Goal: Ask a question

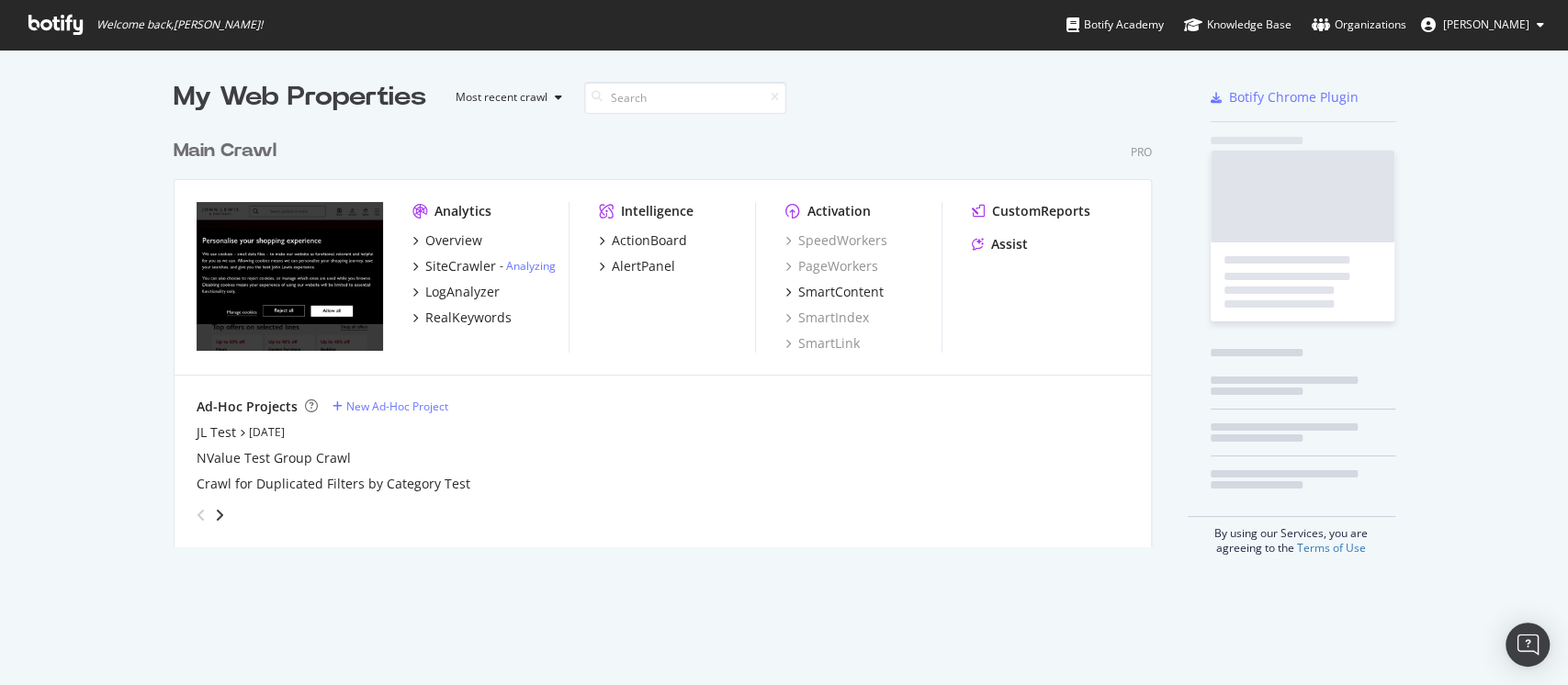
scroll to position [412, 974]
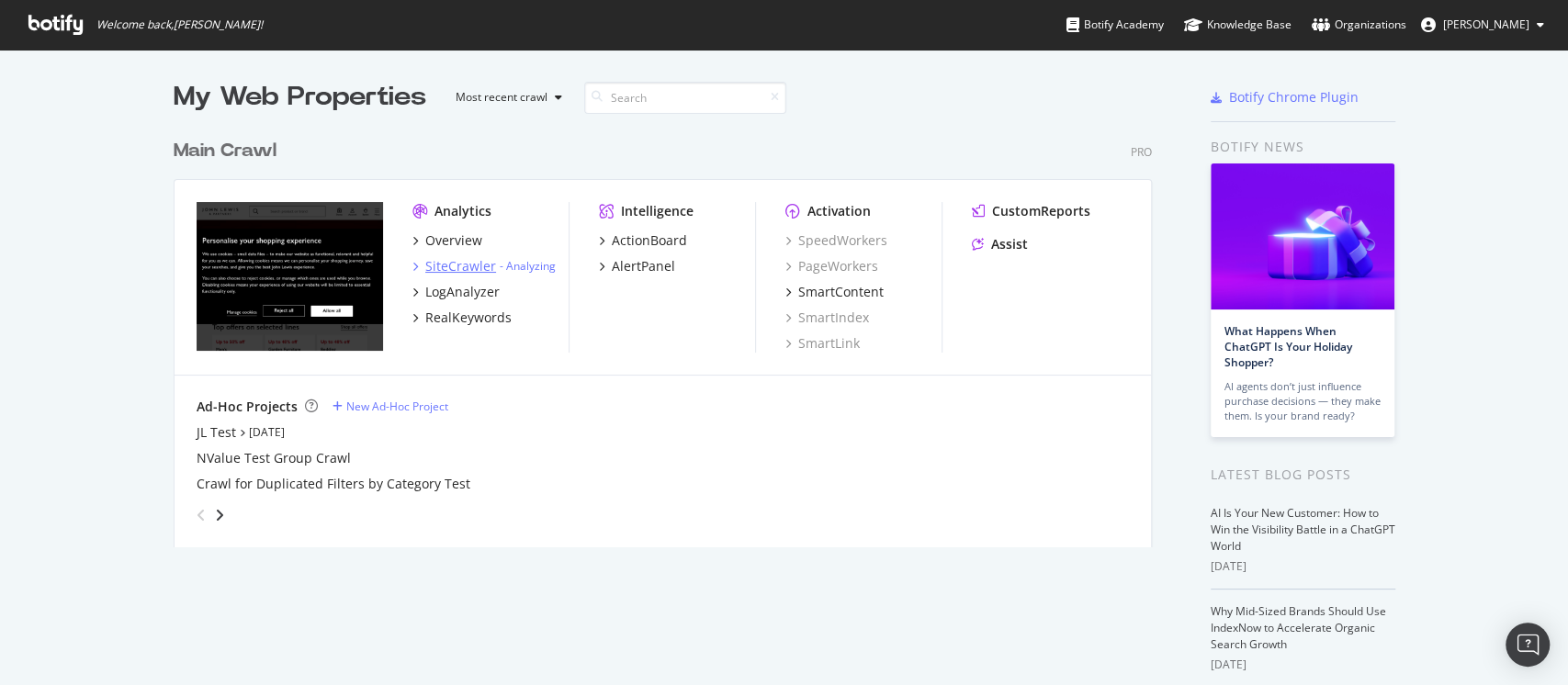
click at [432, 274] on div "SiteCrawler" at bounding box center [460, 267] width 71 height 18
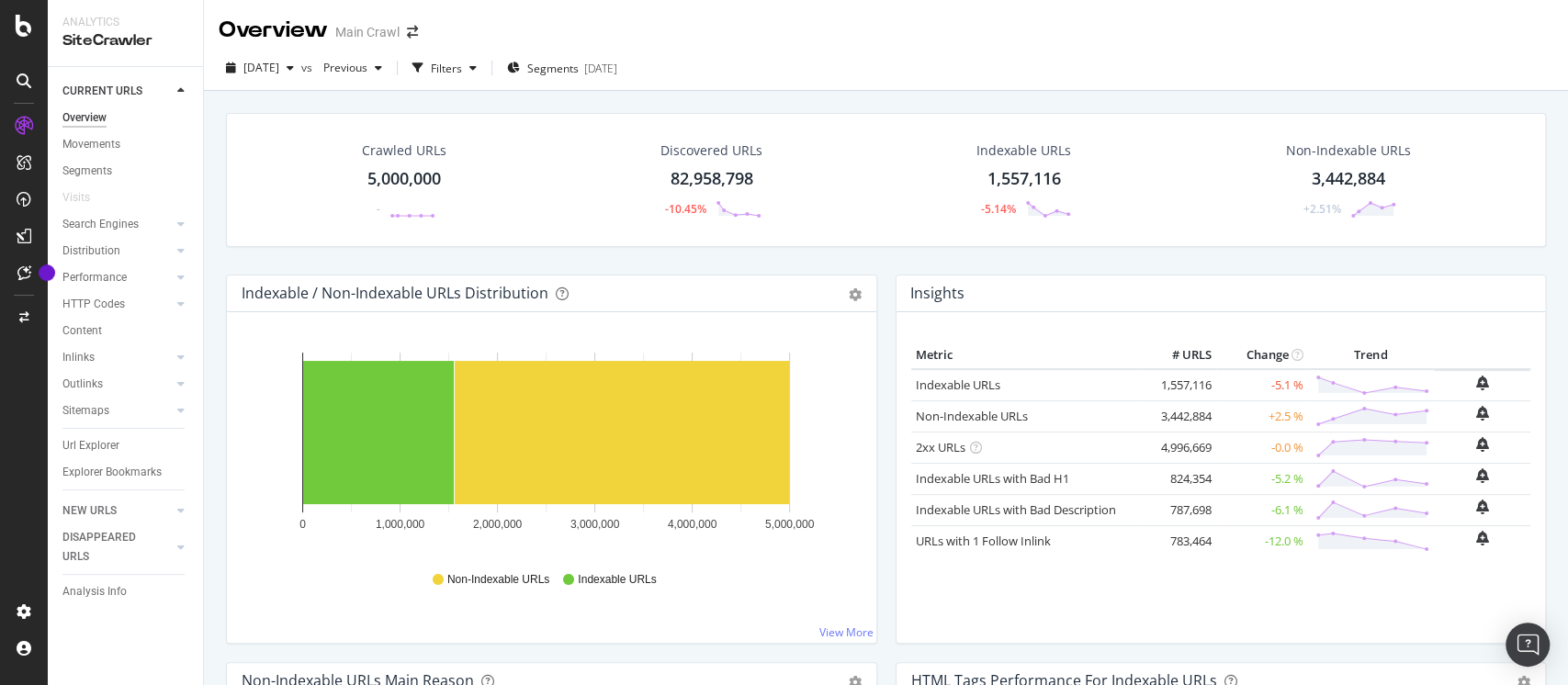
click at [223, 108] on div "Crawled URLs 5,000,000 - Discovered URLs 82,958,798 -10.45% Indexable URLs 1,55…" at bounding box center [886, 433] width 1364 height 685
click at [24, 276] on icon at bounding box center [24, 273] width 14 height 15
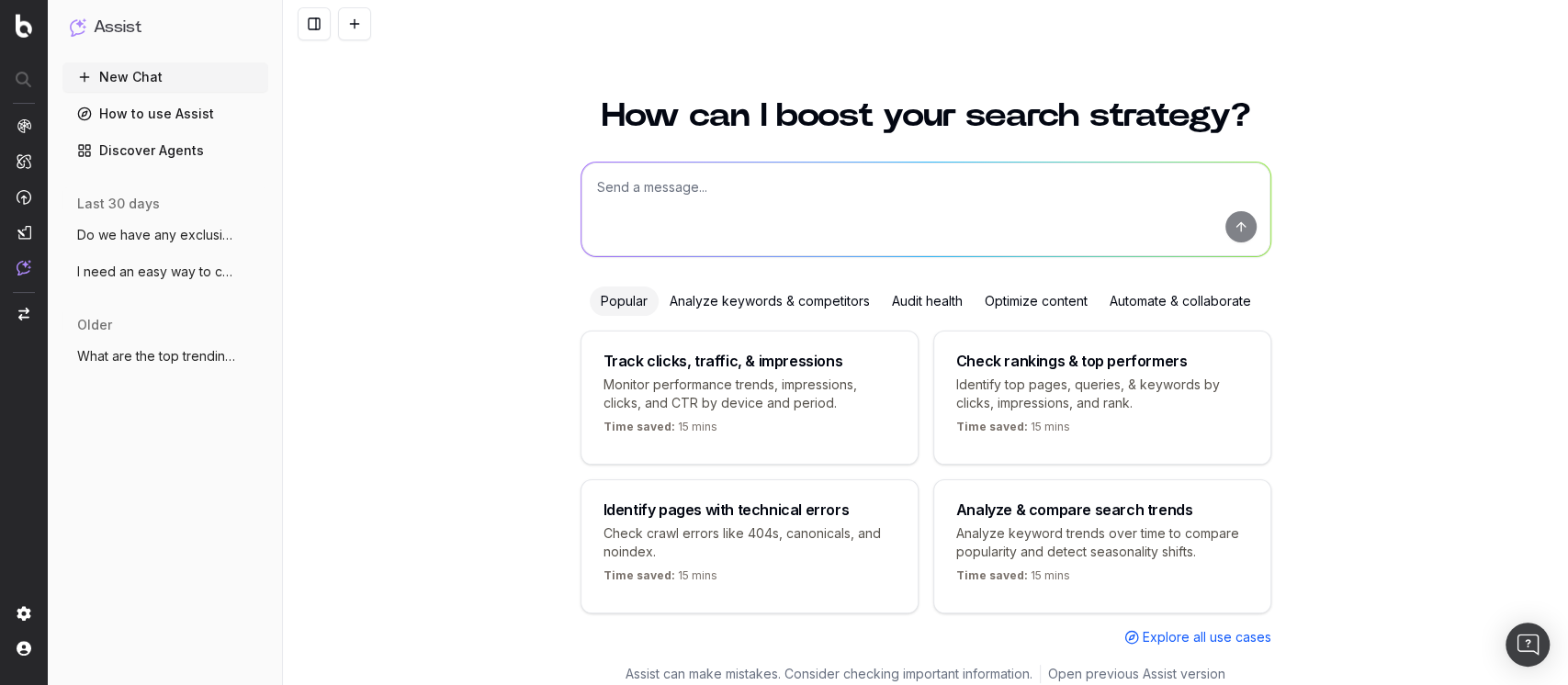
scroll to position [13, 0]
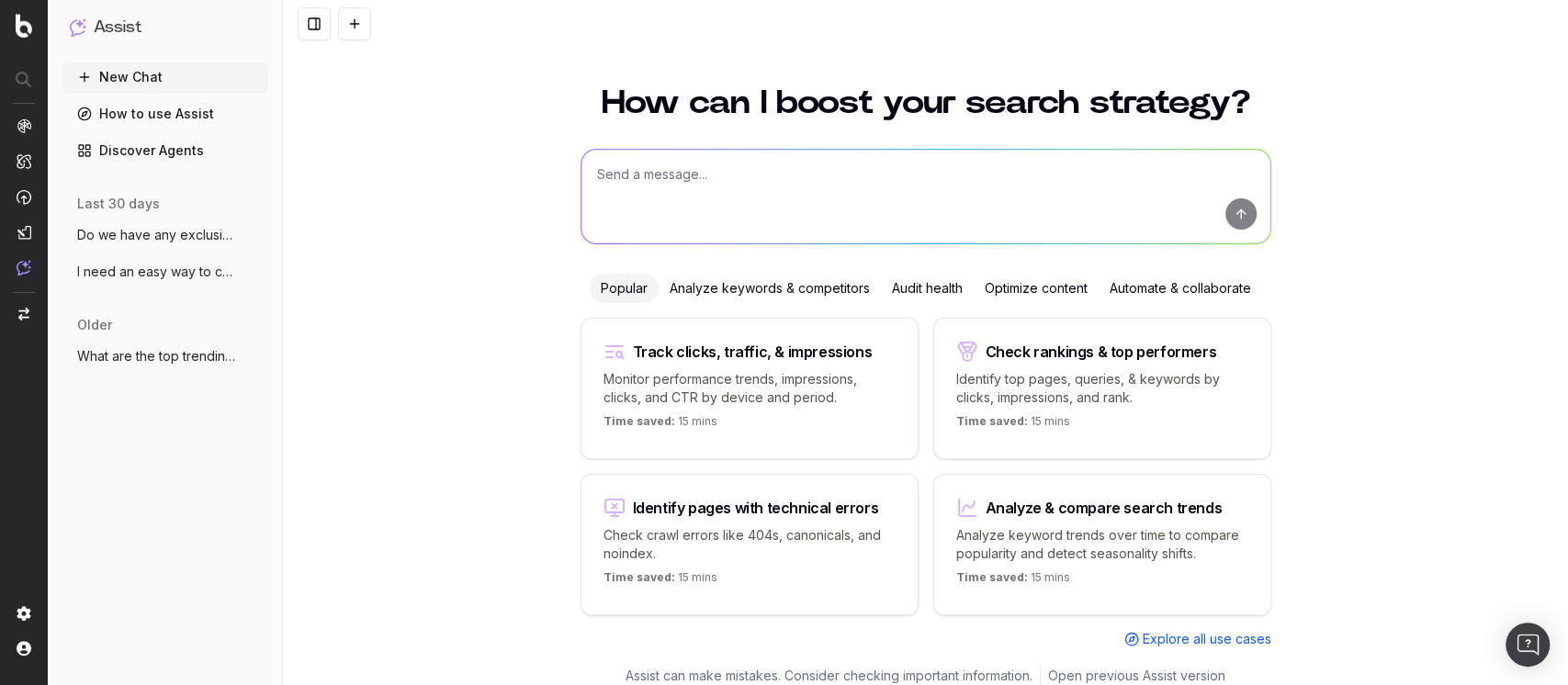
click at [717, 195] on textarea at bounding box center [926, 197] width 689 height 94
click at [975, 181] on textarea "I have been told that it was an alert set up with" at bounding box center [926, 197] width 689 height 94
paste textarea "to flag any traffic driving query strings"
click at [866, 174] on textarea "I have been told that it was an alert set up with to flag any traffic driving q…" at bounding box center [926, 197] width 689 height 94
click at [1100, 169] on textarea "I have been told that it was an alert set up to flag any traffic driving query …" at bounding box center [926, 197] width 689 height 94
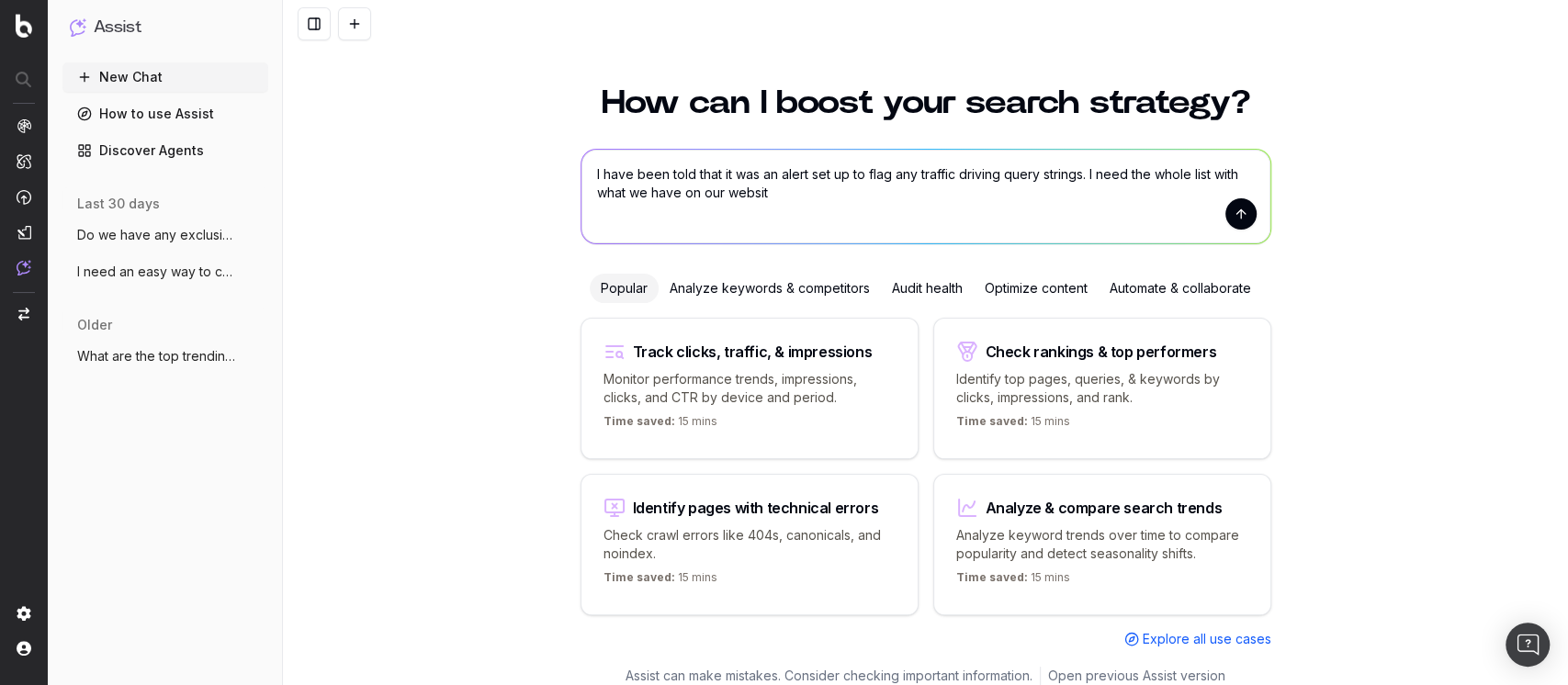
type textarea "I have been told that it was an alert set up to flag any traffic driving query …"
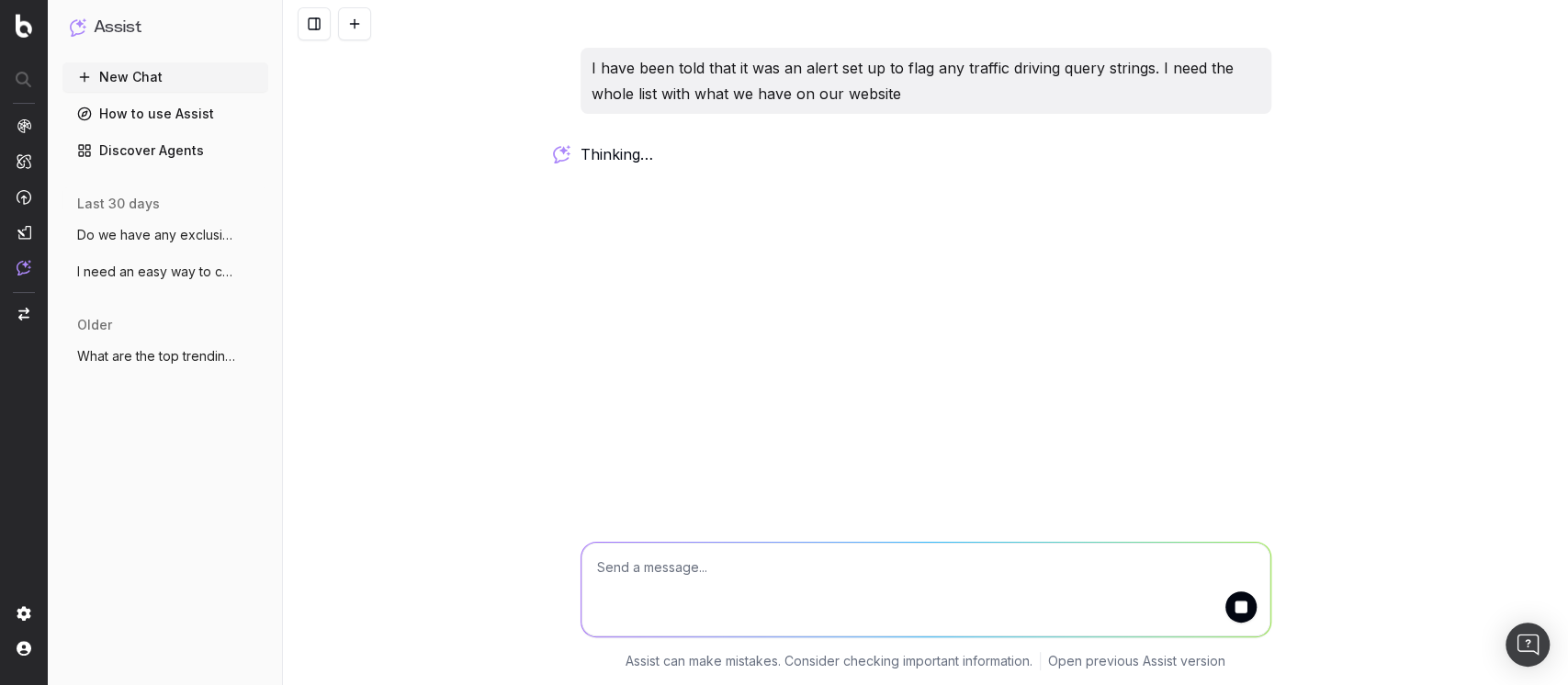
scroll to position [0, 0]
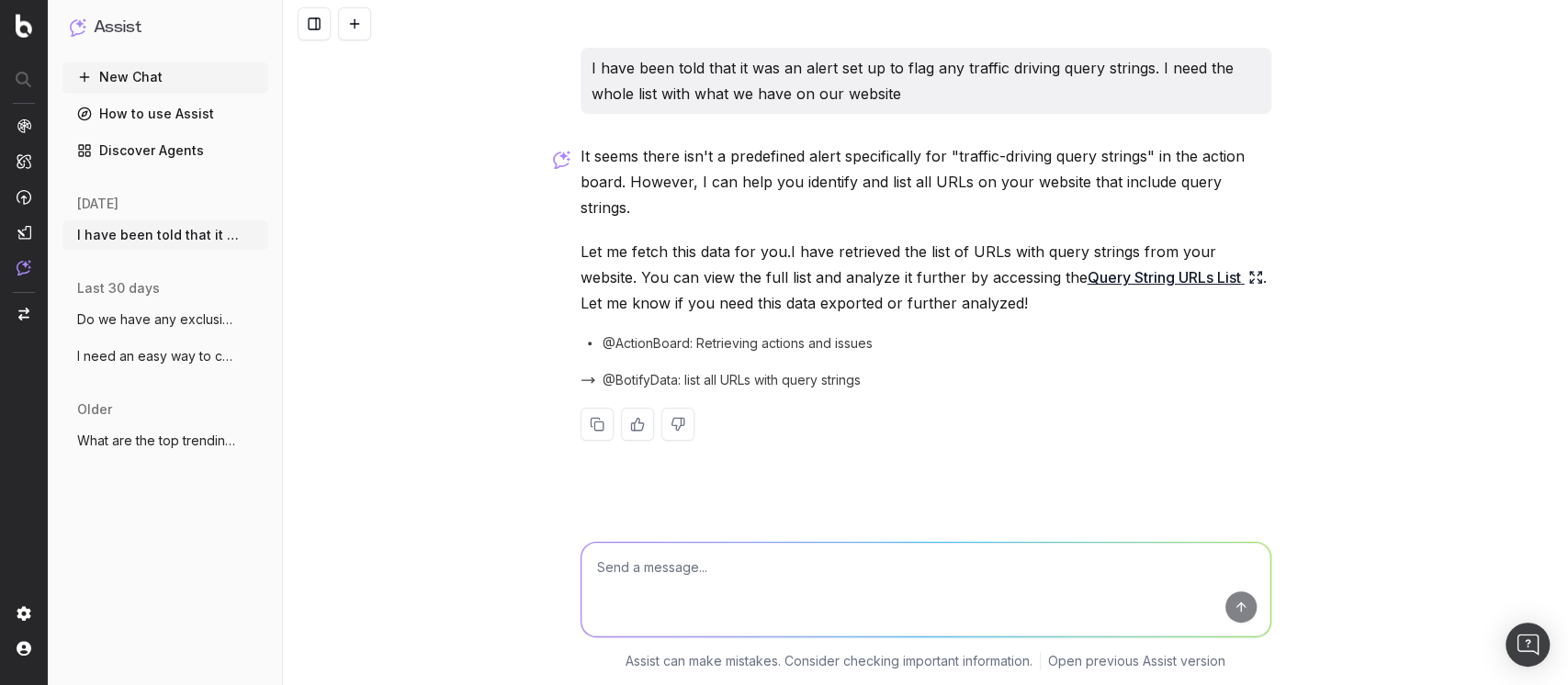
click at [1088, 265] on link "Query String URLs List" at bounding box center [1176, 278] width 176 height 26
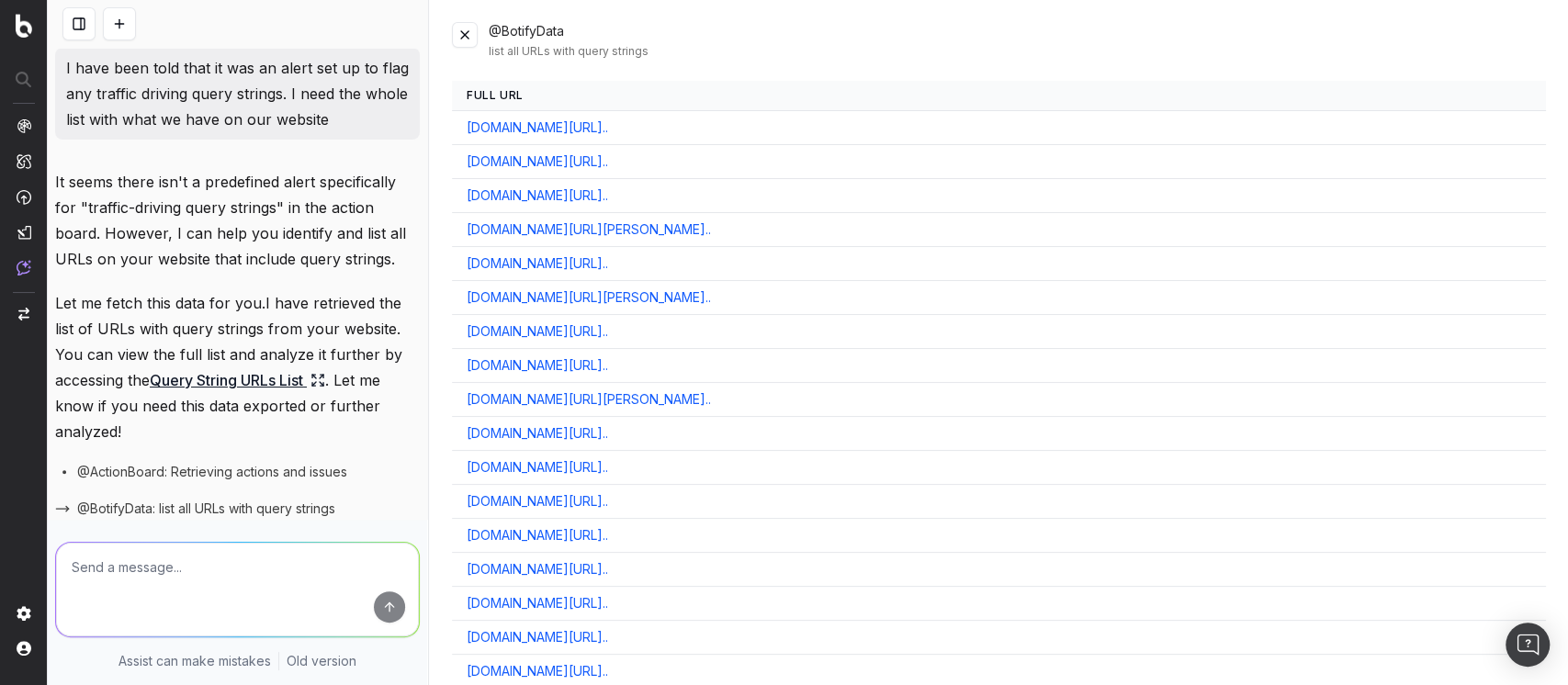
click at [465, 33] on button at bounding box center [465, 35] width 26 height 26
